Goal: Information Seeking & Learning: Learn about a topic

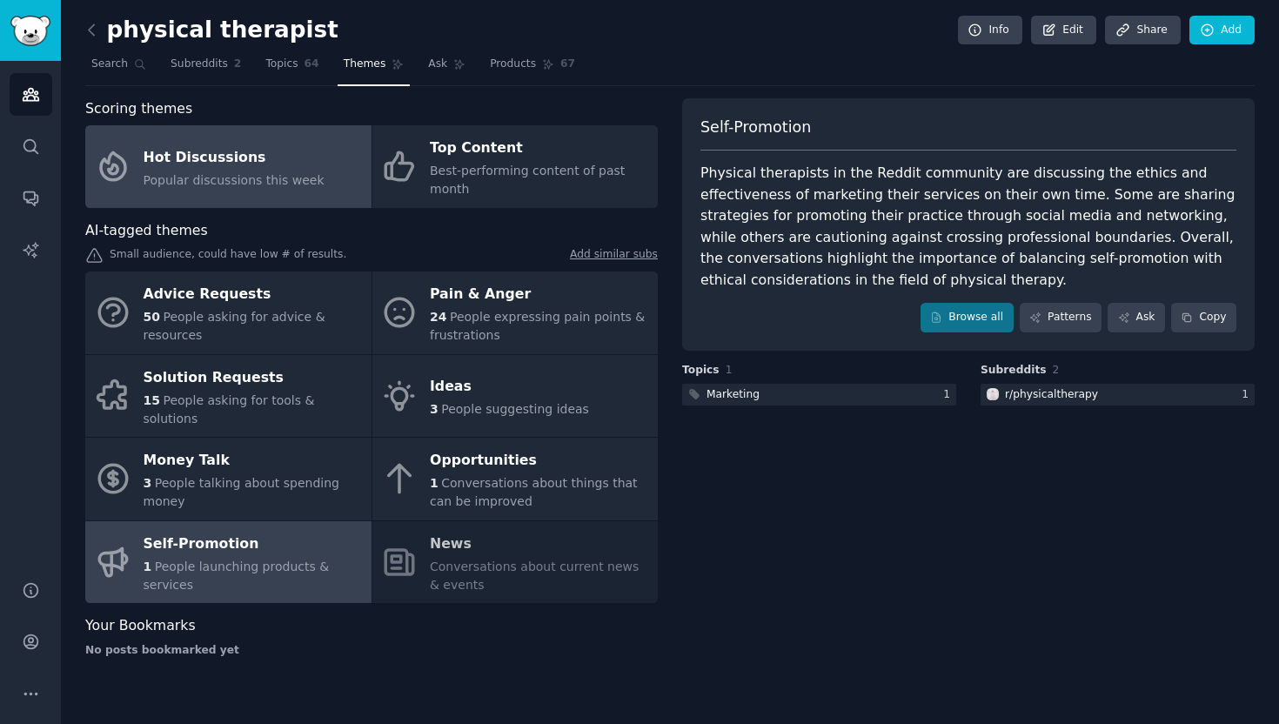
click at [228, 160] on div "Hot Discussions" at bounding box center [234, 158] width 181 height 28
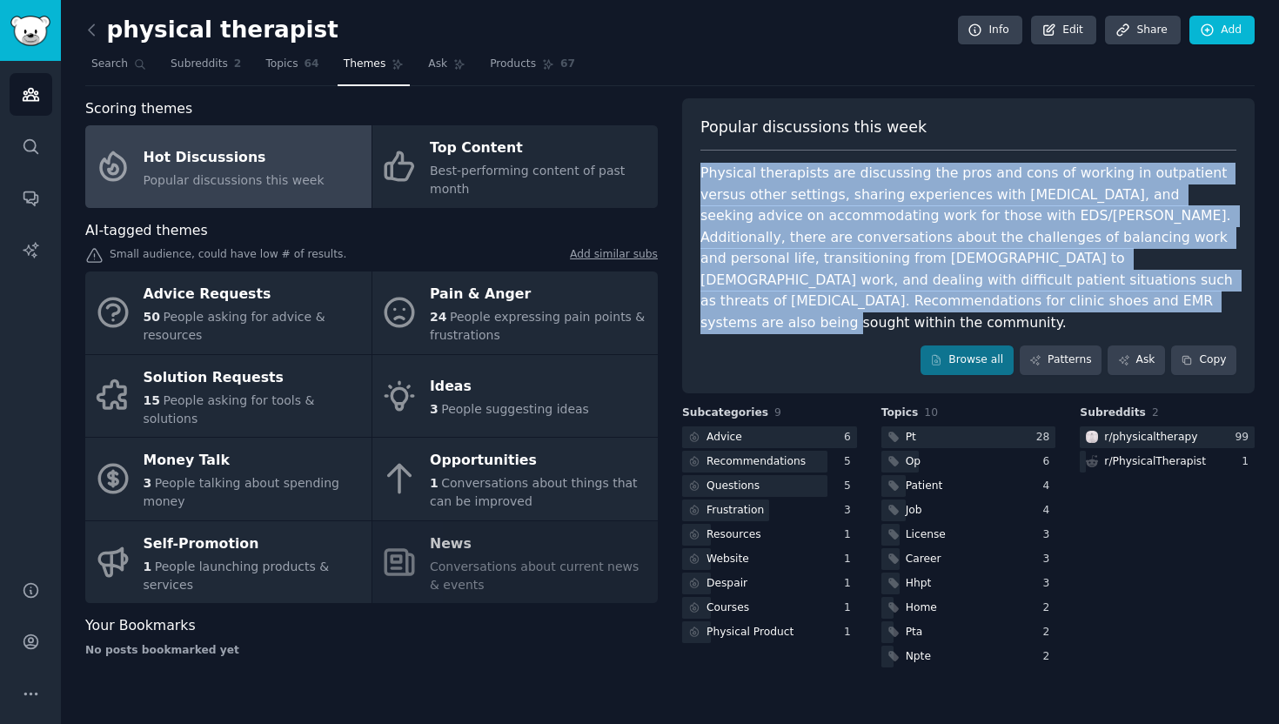
drag, startPoint x: 857, startPoint y: 308, endPoint x: 671, endPoint y: 141, distance: 250.2
click at [671, 141] on div "Scoring themes Hot Discussions Popular discussions this week Top Content Best-p…" at bounding box center [670, 384] width 1170 height 573
copy div "Physical therapists are discussing the pros and cons of working in outpatient v…"
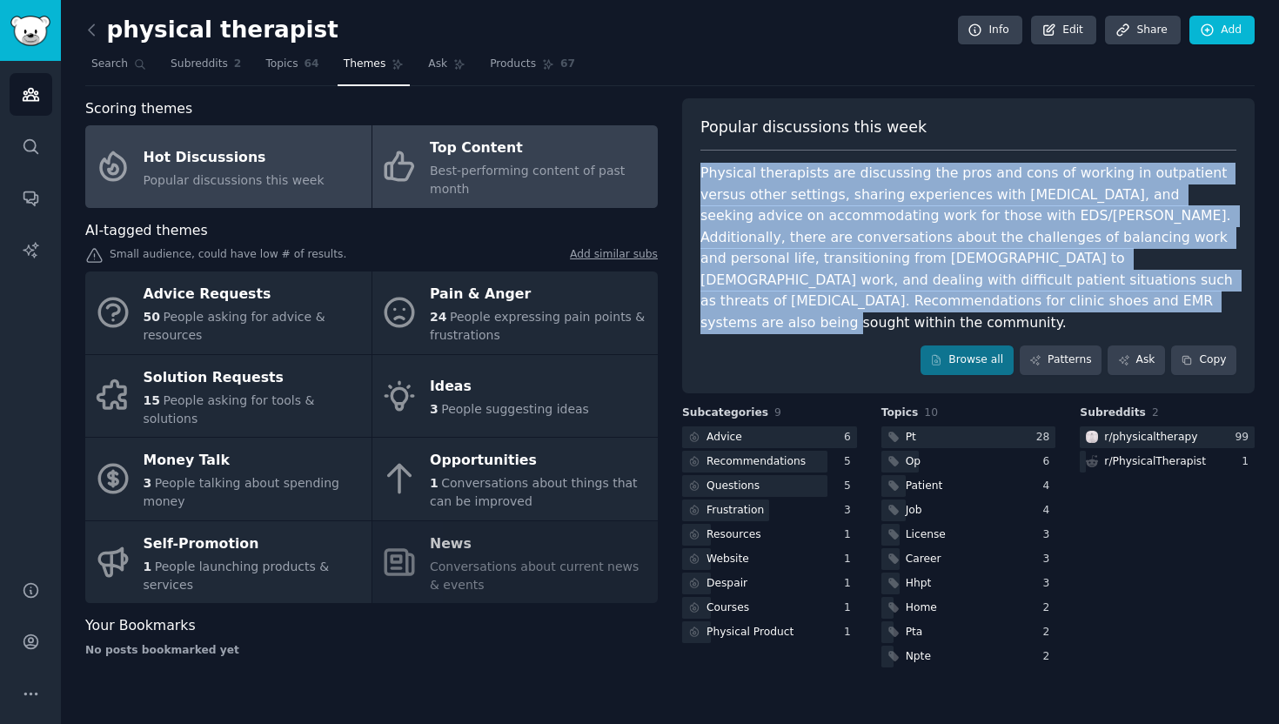
click at [473, 157] on div "Top Content" at bounding box center [539, 149] width 219 height 28
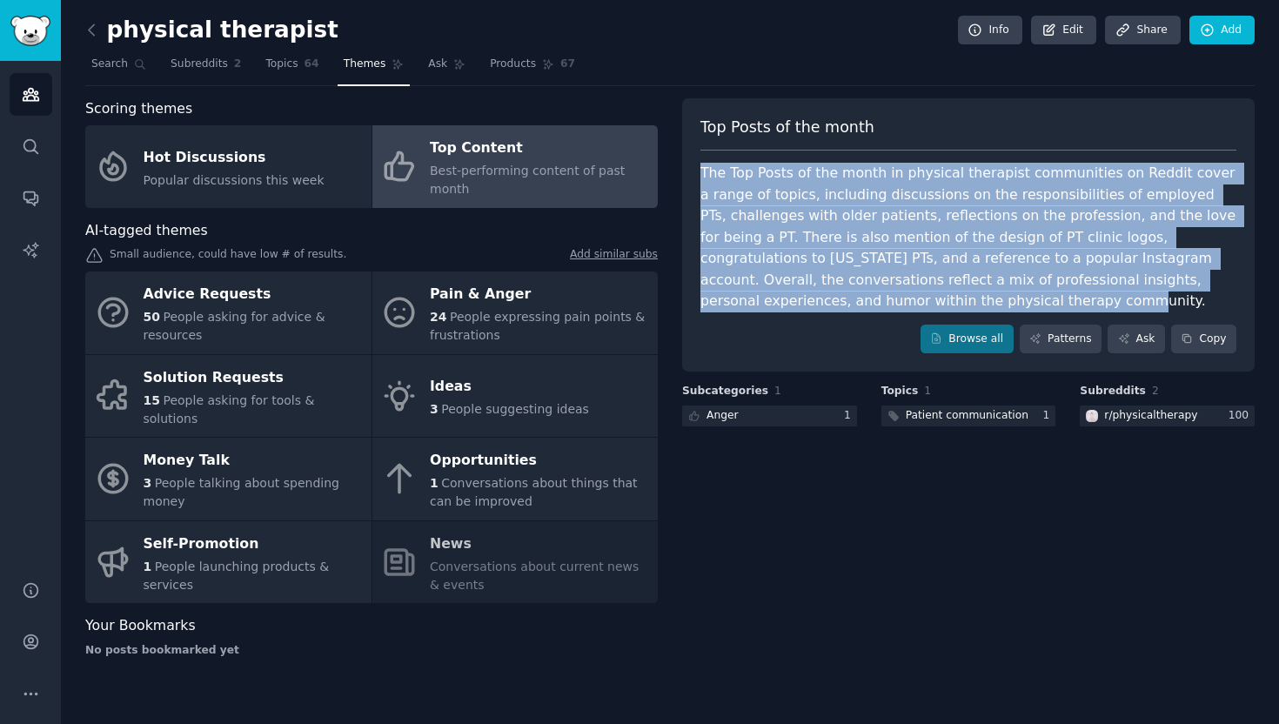
drag, startPoint x: 693, startPoint y: 165, endPoint x: 809, endPoint y: 304, distance: 181.0
click at [809, 304] on div "Top Posts of the month The Top Posts of the month in physical therapist communi…" at bounding box center [968, 235] width 573 height 274
copy div "The Top Posts of the month in physical therapist communities on Reddit cover a …"
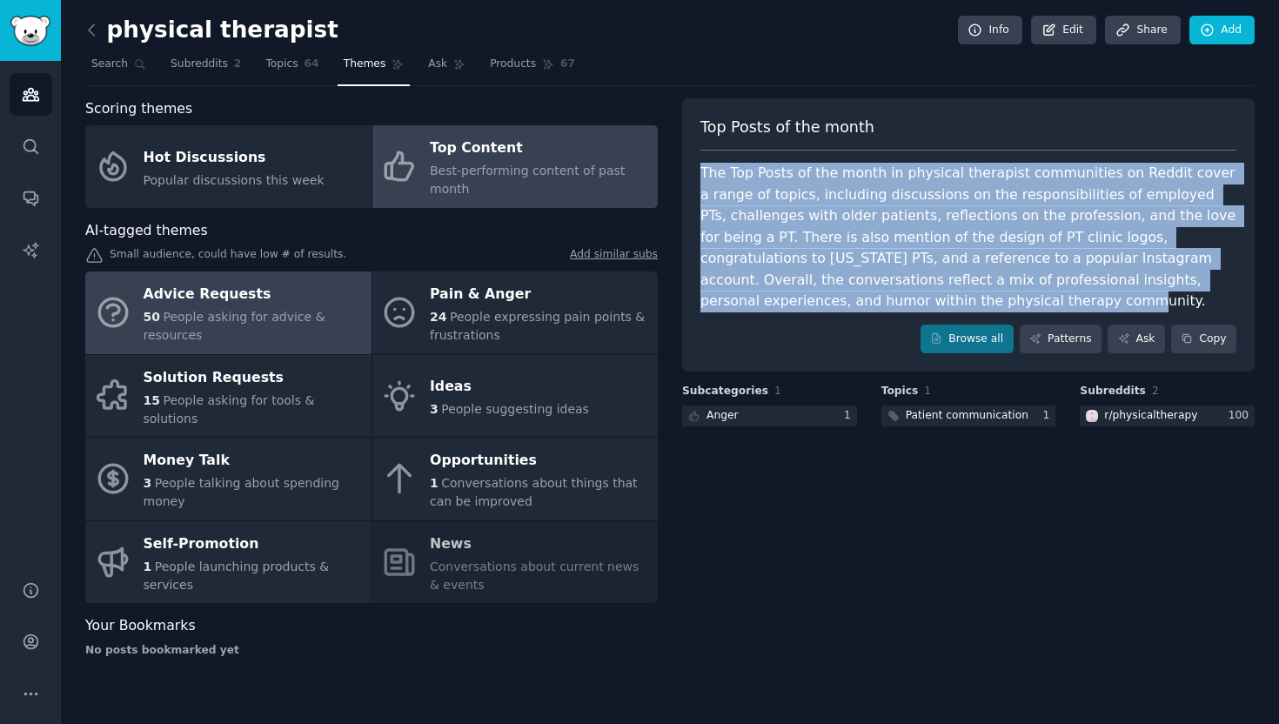
click at [211, 284] on div "Advice Requests" at bounding box center [253, 295] width 219 height 28
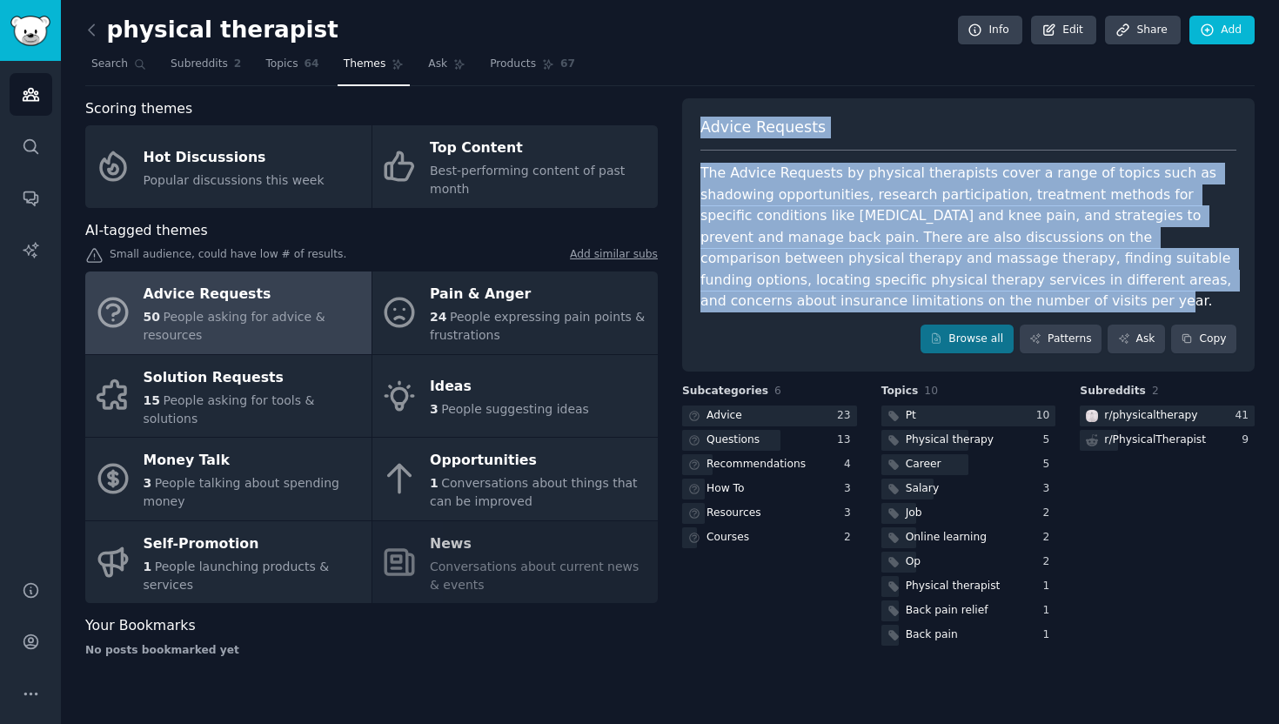
drag, startPoint x: 698, startPoint y: 117, endPoint x: 824, endPoint y: 305, distance: 225.7
click at [824, 305] on div "Advice Requests The Advice Requests by physical therapists cover a range of top…" at bounding box center [968, 235] width 573 height 274
copy div "Advice Requests The Advice Requests by physical therapists cover a range of top…"
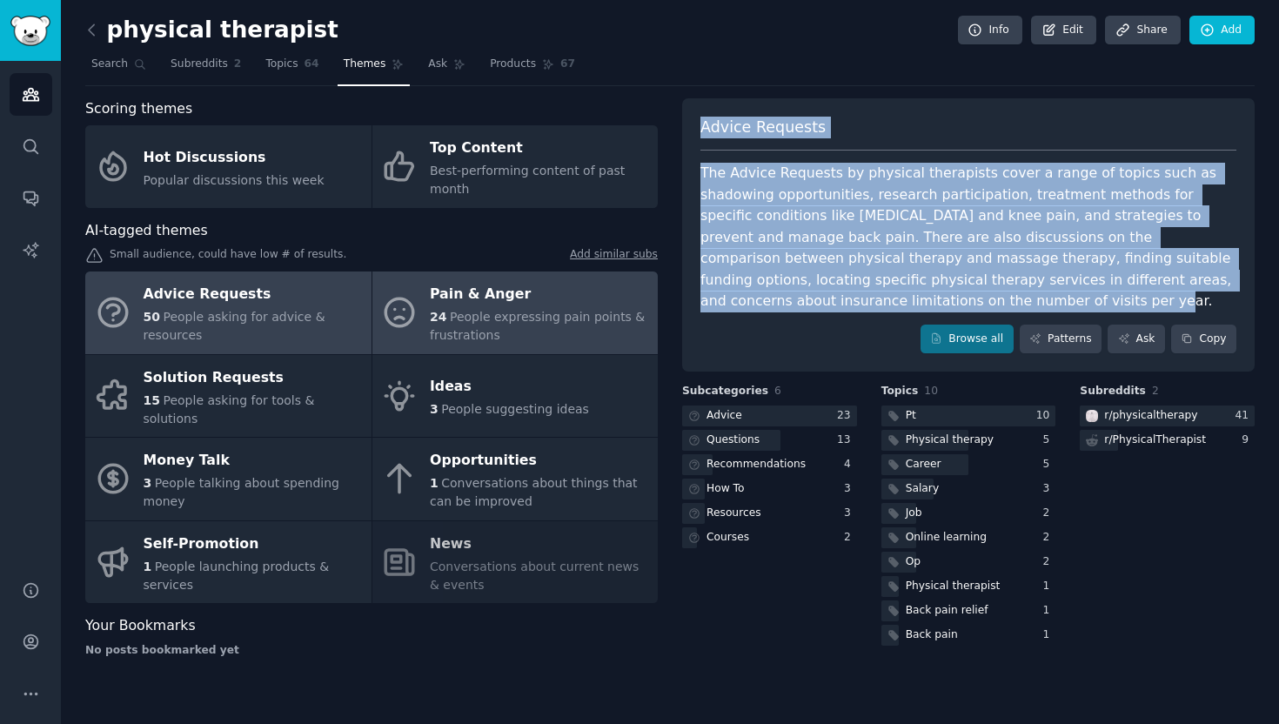
click at [455, 290] on div "Pain & Anger" at bounding box center [539, 295] width 219 height 28
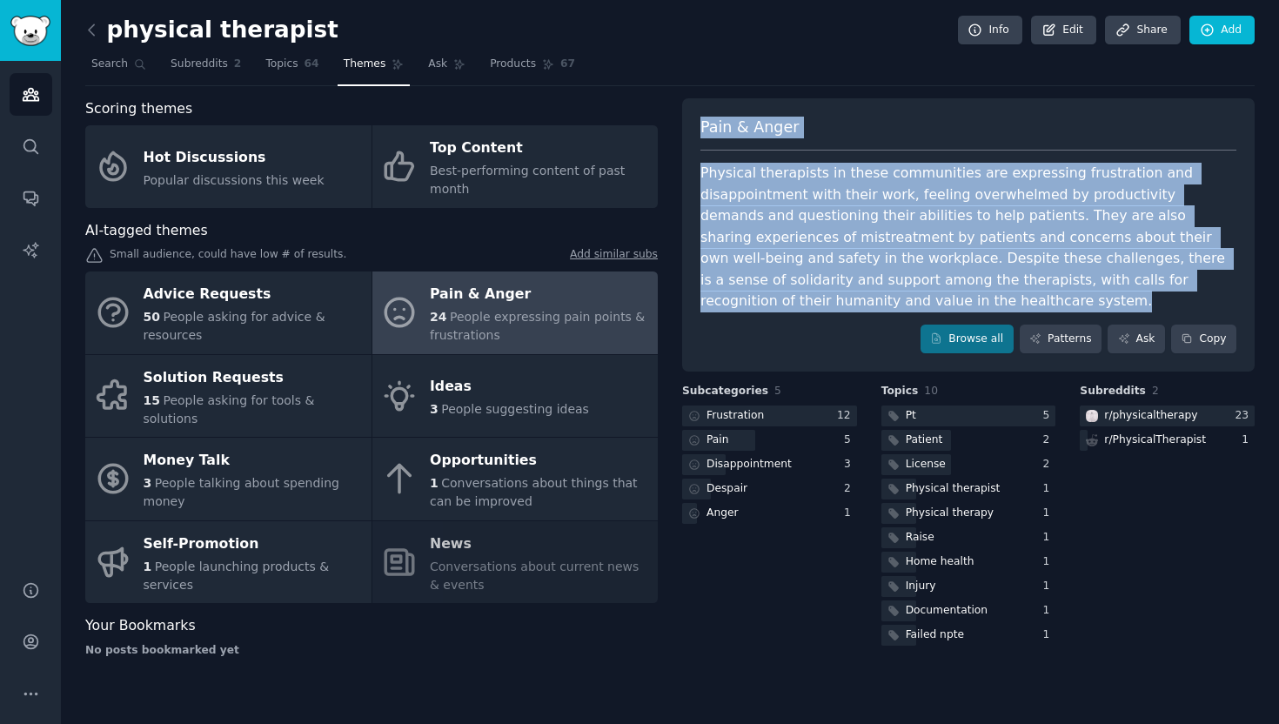
drag, startPoint x: 689, startPoint y: 119, endPoint x: 901, endPoint y: 313, distance: 287.0
click at [900, 313] on div "Pain & Anger Physical therapists in these communities are expressing frustratio…" at bounding box center [968, 235] width 573 height 274
copy div "Pain & Anger Physical therapists in these communities are expressing frustratio…"
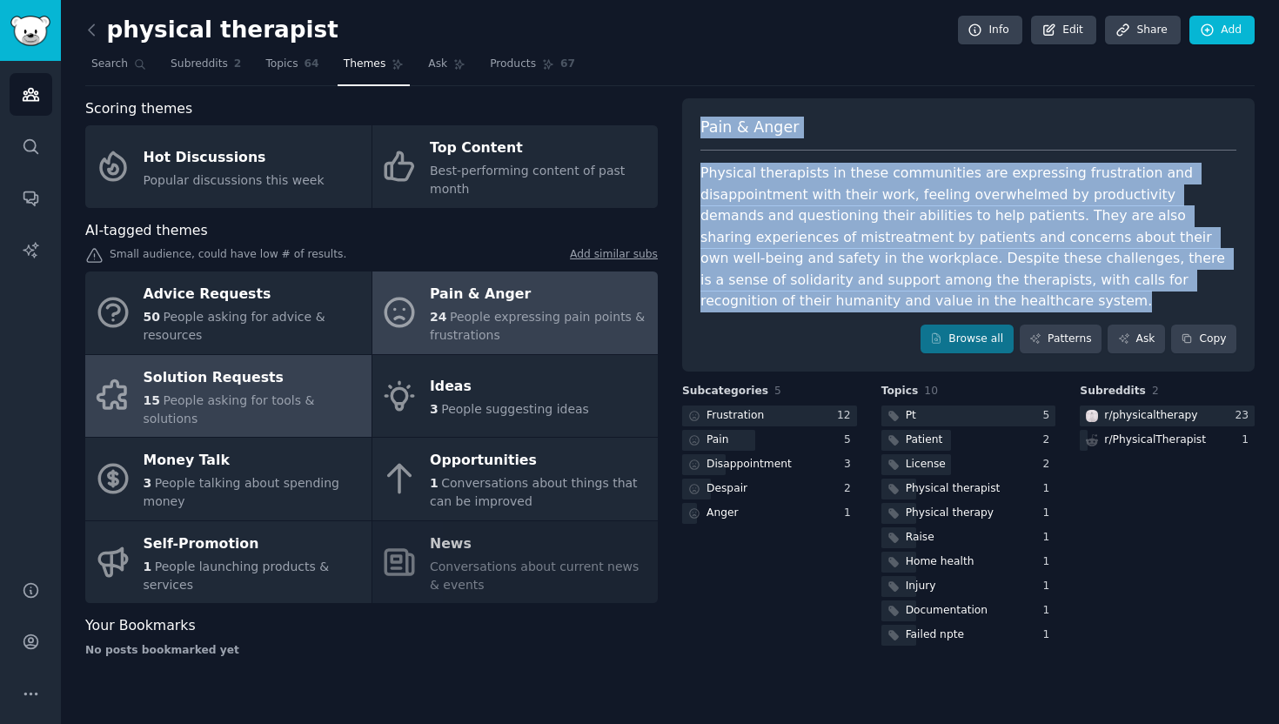
click at [191, 382] on div "Solution Requests" at bounding box center [253, 378] width 219 height 28
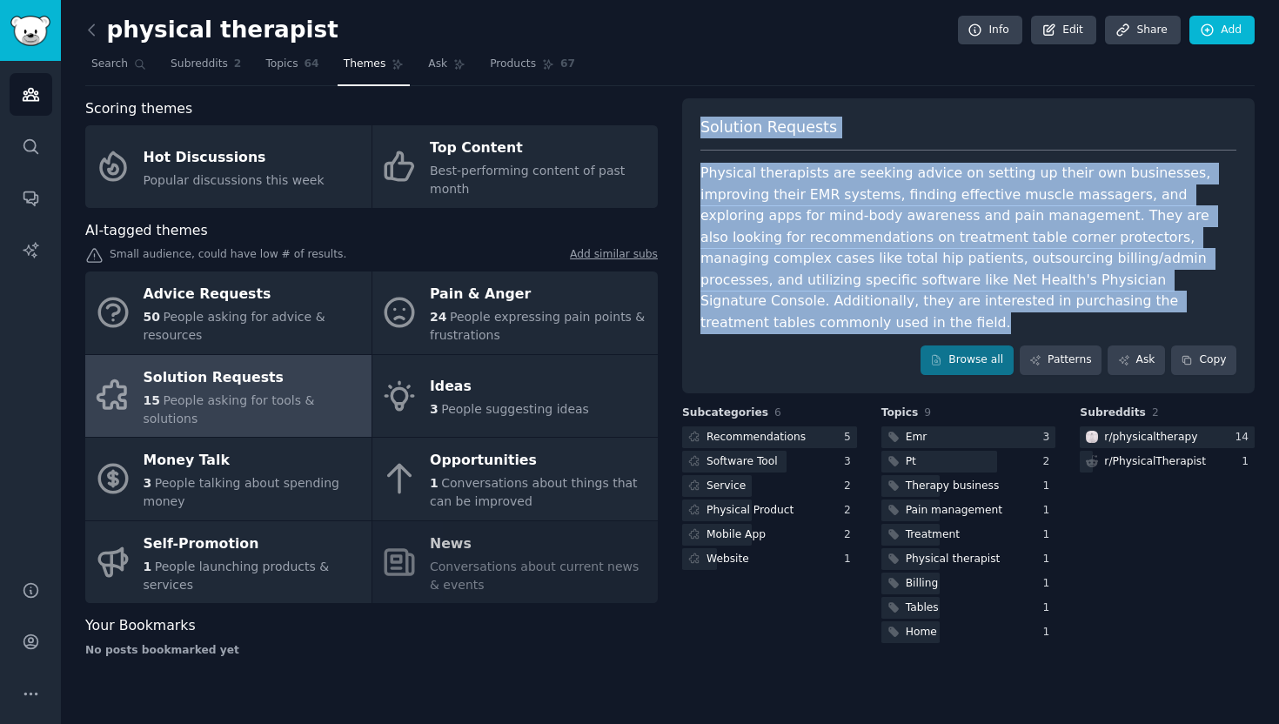
drag, startPoint x: 690, startPoint y: 124, endPoint x: 991, endPoint y: 303, distance: 350.0
click at [991, 303] on div "Solution Requests Physical therapists are seeking advice on setting up their ow…" at bounding box center [968, 245] width 573 height 295
copy div "Solution Requests Physical therapists are seeking advice on setting up their ow…"
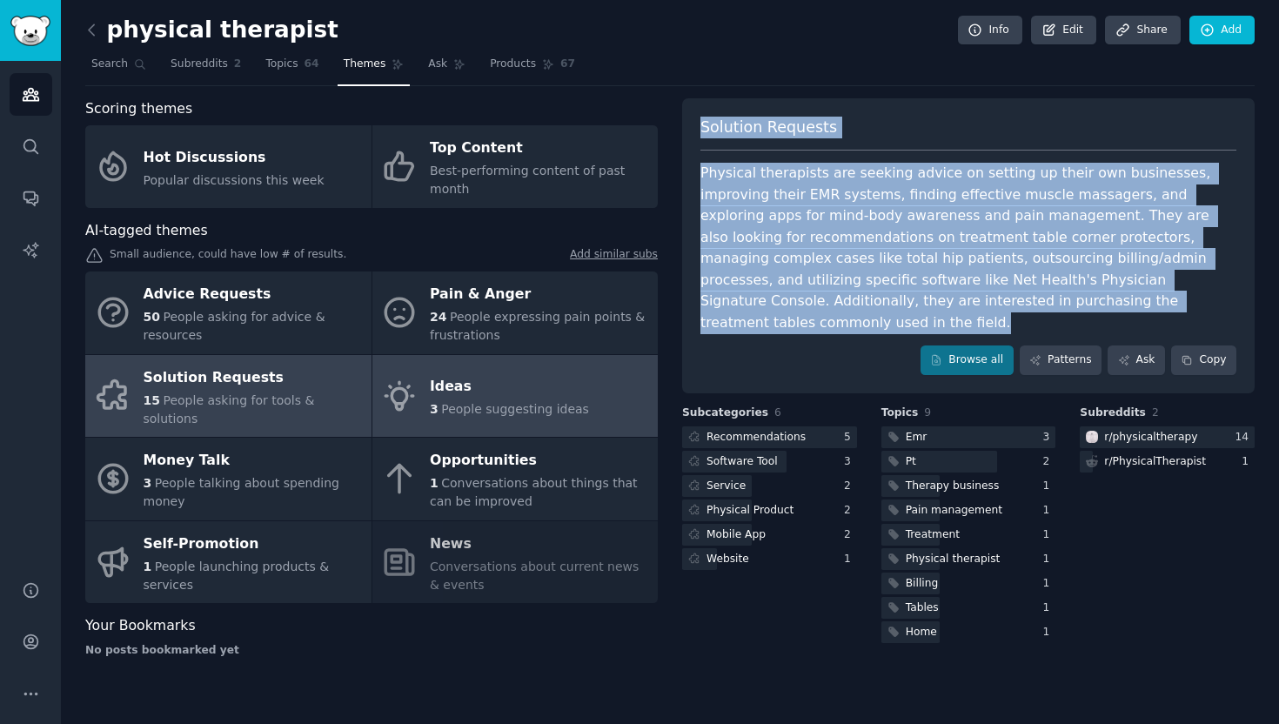
click at [461, 382] on div "Ideas" at bounding box center [509, 387] width 159 height 28
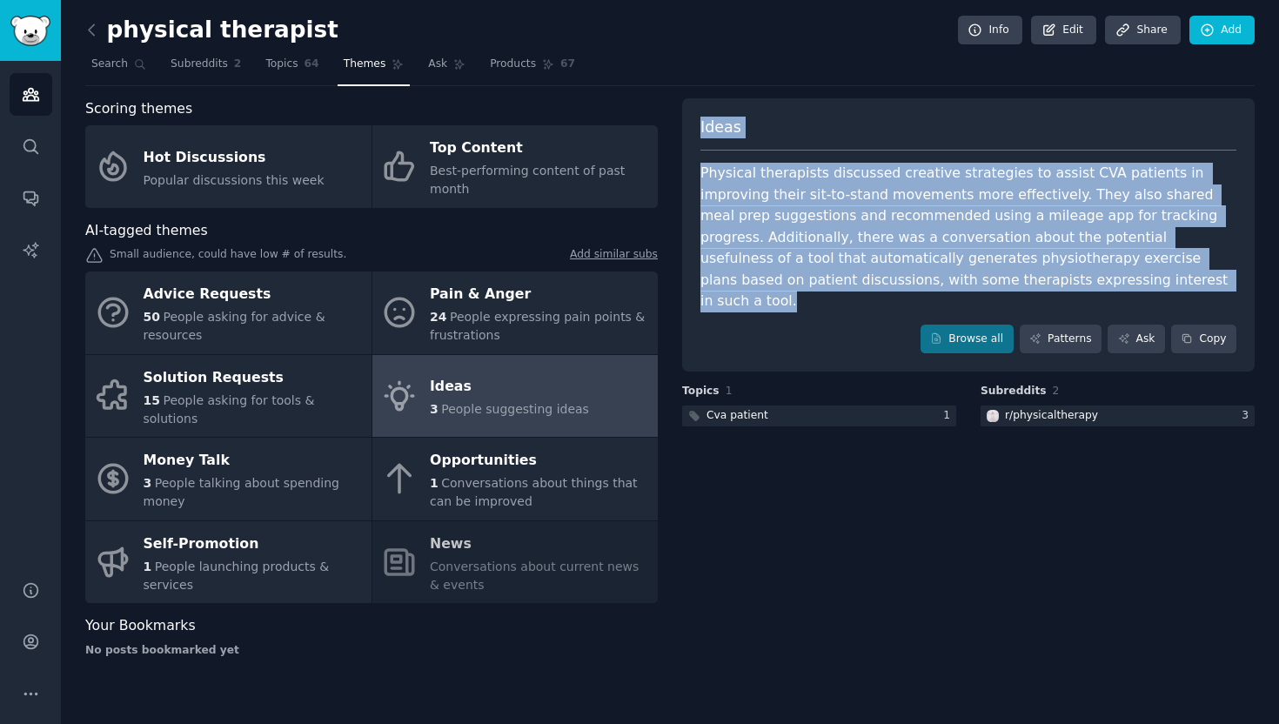
drag, startPoint x: 693, startPoint y: 113, endPoint x: 1070, endPoint y: 285, distance: 414.0
click at [1070, 285] on div "Ideas Physical therapists discussed creative strategies to assist CVA patients …" at bounding box center [968, 235] width 573 height 274
copy div "Ideas Physical therapists discussed creative strategies to assist CVA patients …"
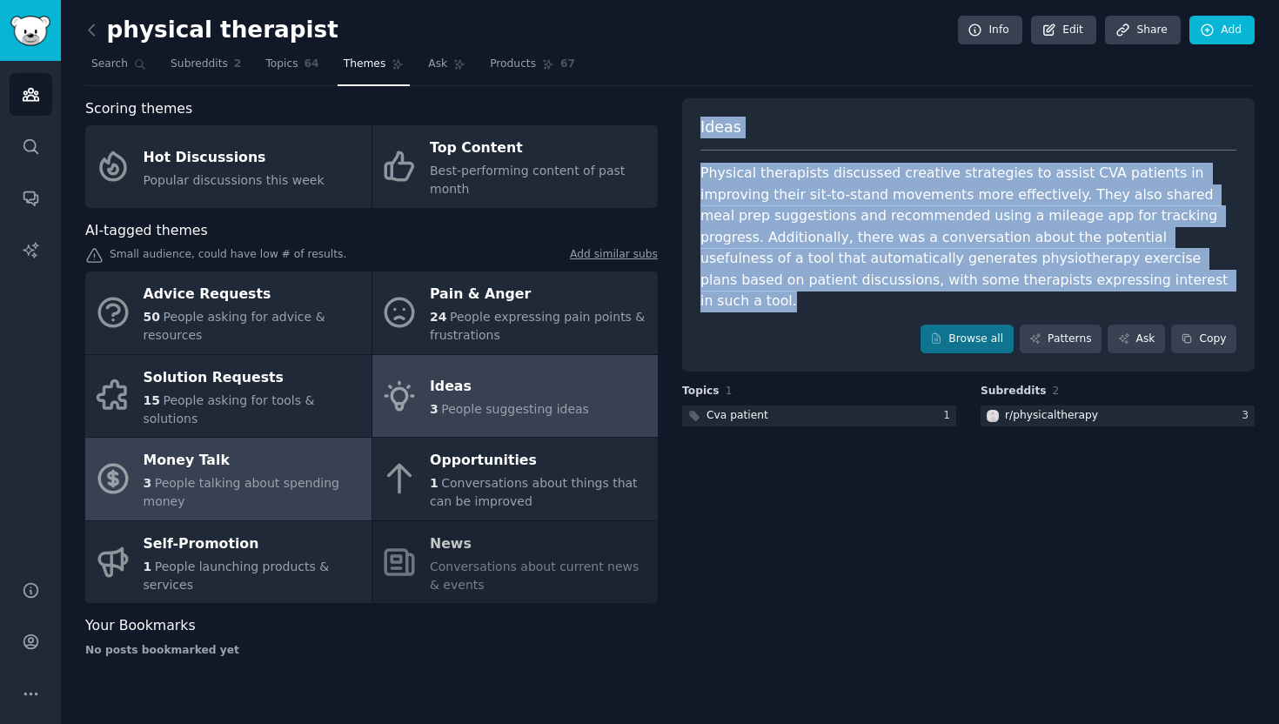
click at [226, 454] on div "Money Talk" at bounding box center [253, 461] width 219 height 28
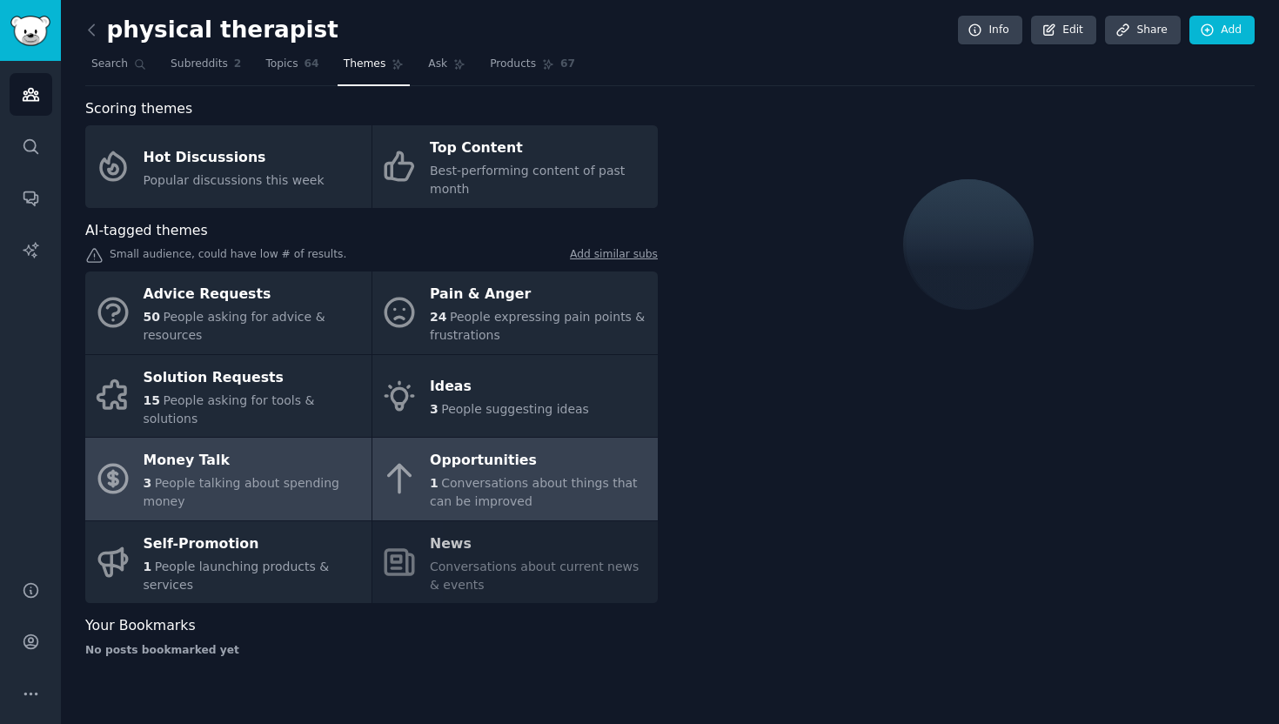
click at [469, 476] on span "Conversations about things that can be improved" at bounding box center [534, 492] width 208 height 32
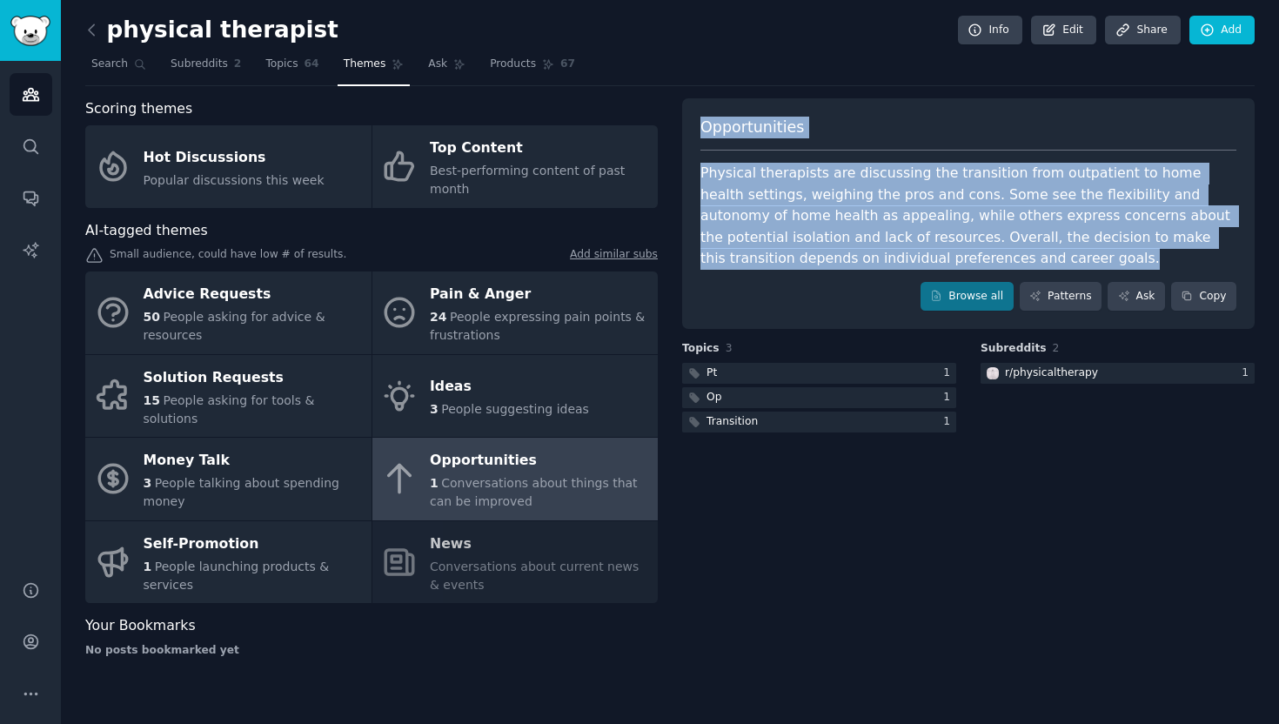
drag, startPoint x: 694, startPoint y: 122, endPoint x: 903, endPoint y: 251, distance: 246.1
click at [903, 251] on div "Opportunities Physical therapists are discussing the transition from outpatient…" at bounding box center [968, 213] width 573 height 231
copy div "Opportunities Physical therapists are discussing the transition from outpatient…"
